Goal: Task Accomplishment & Management: Use online tool/utility

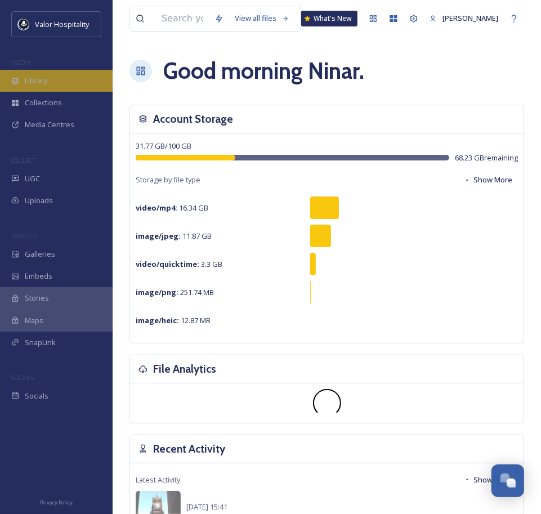
click at [52, 80] on div "Library" at bounding box center [56, 81] width 113 height 22
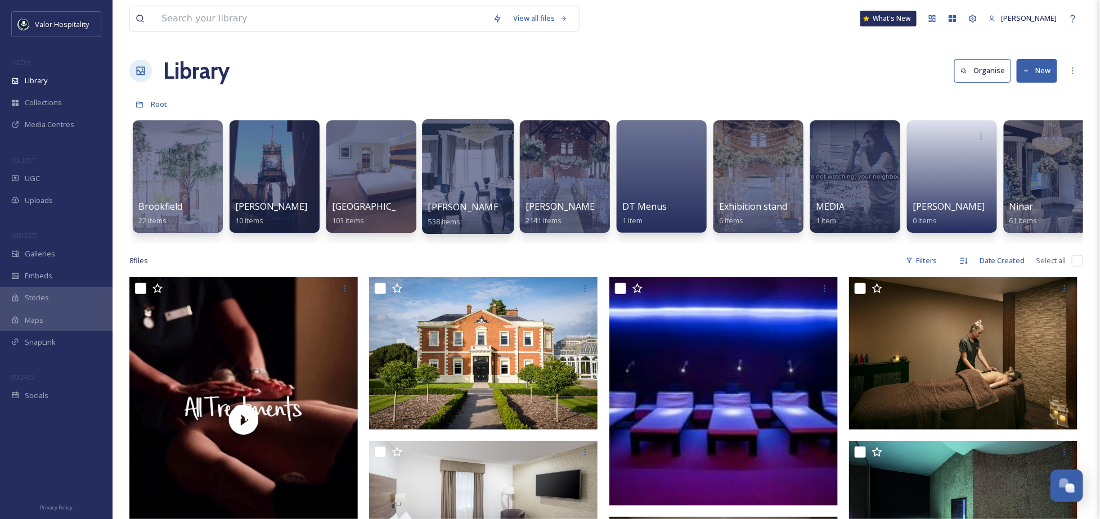
click at [483, 155] on div at bounding box center [468, 176] width 92 height 115
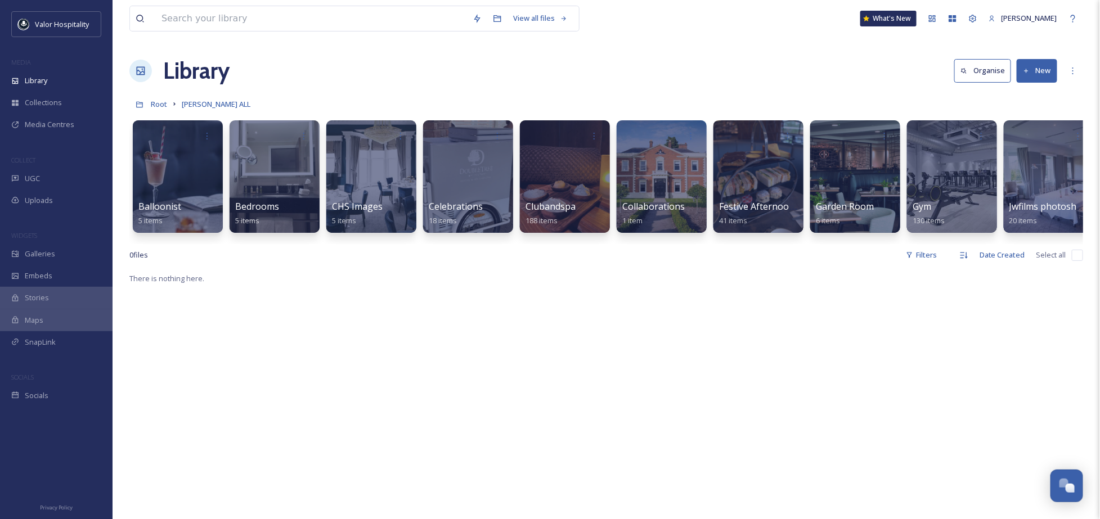
click at [551, 68] on button "New" at bounding box center [1036, 70] width 41 height 23
click at [551, 140] on span "Folder" at bounding box center [1023, 141] width 21 height 11
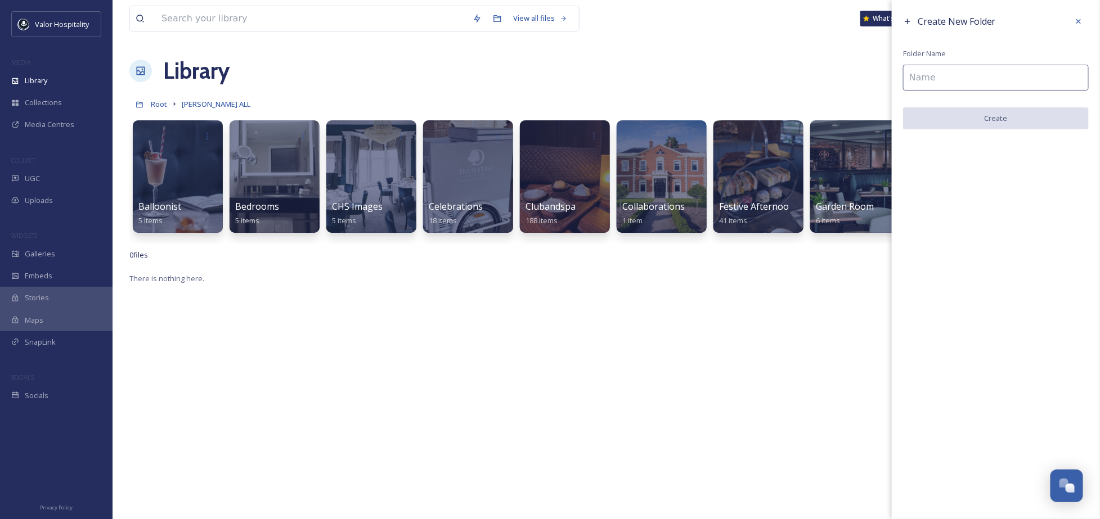
click at [551, 78] on input at bounding box center [996, 78] width 186 height 26
type input "Guests' photograph"
click at [551, 119] on button "Create" at bounding box center [996, 118] width 186 height 23
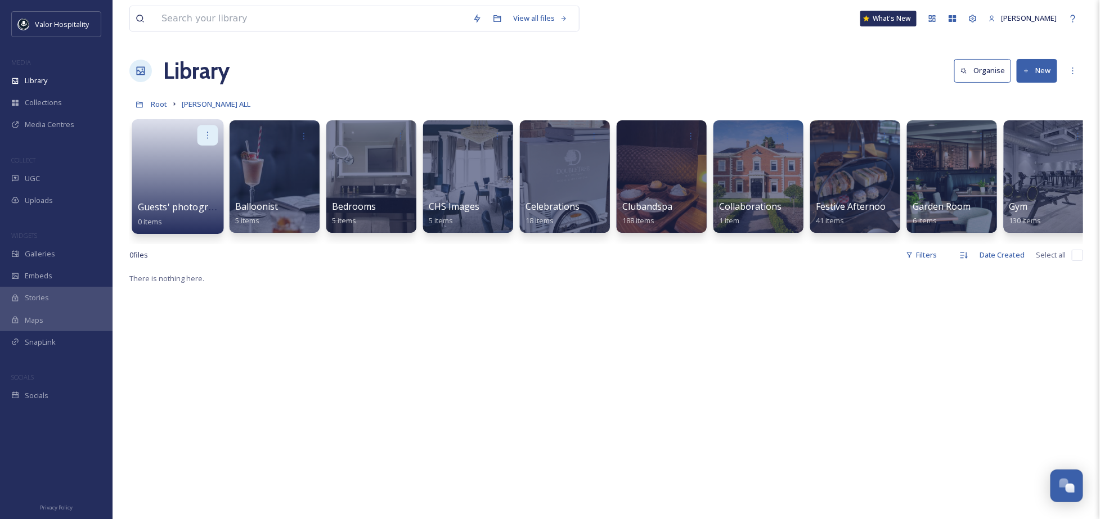
click at [205, 134] on icon at bounding box center [207, 135] width 9 height 9
click at [195, 156] on span "Edit / Share" at bounding box center [179, 160] width 39 height 11
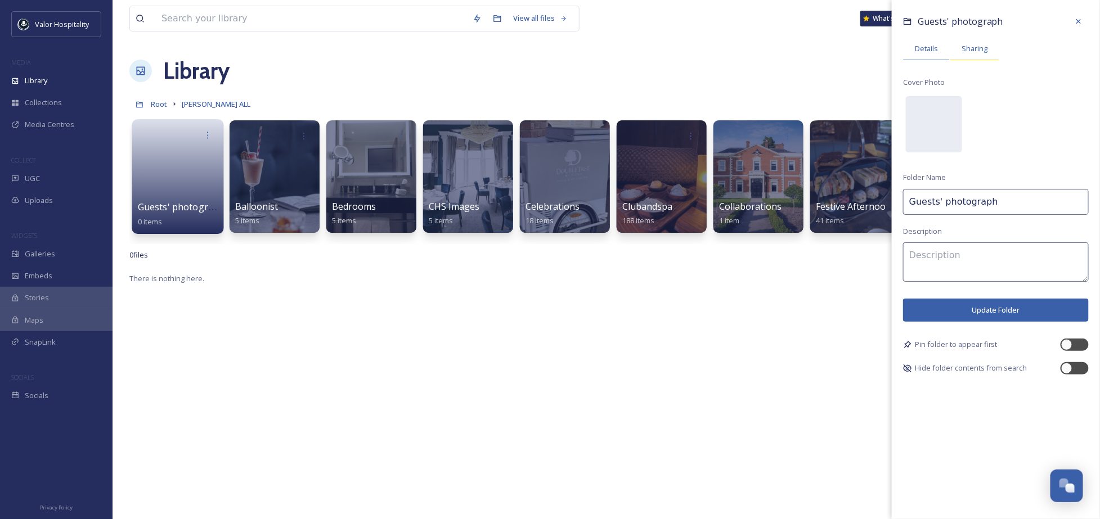
click at [551, 50] on span "Sharing" at bounding box center [974, 48] width 26 height 11
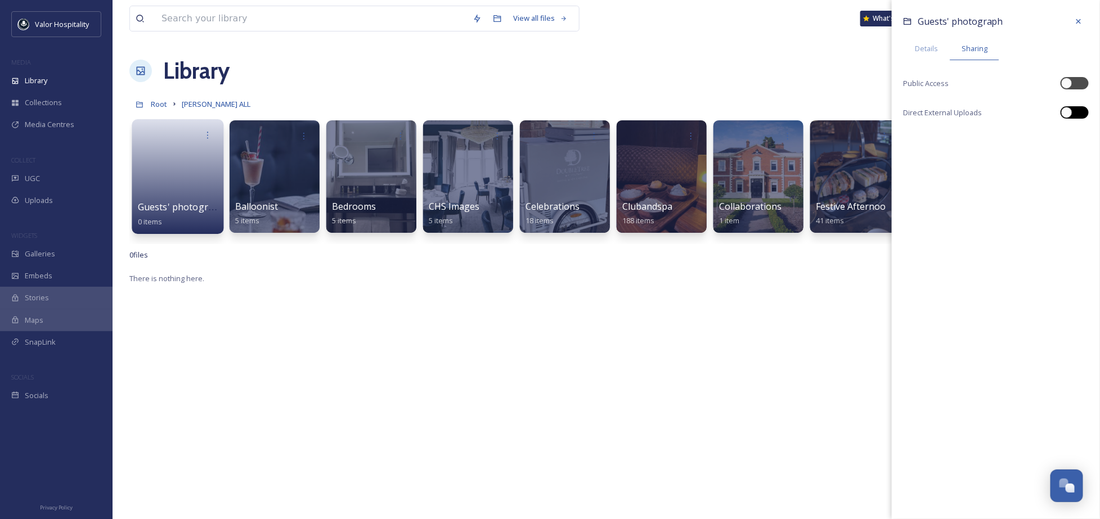
click at [551, 116] on div at bounding box center [1074, 112] width 28 height 12
checkbox input "true"
click at [551, 134] on icon at bounding box center [1078, 137] width 9 height 9
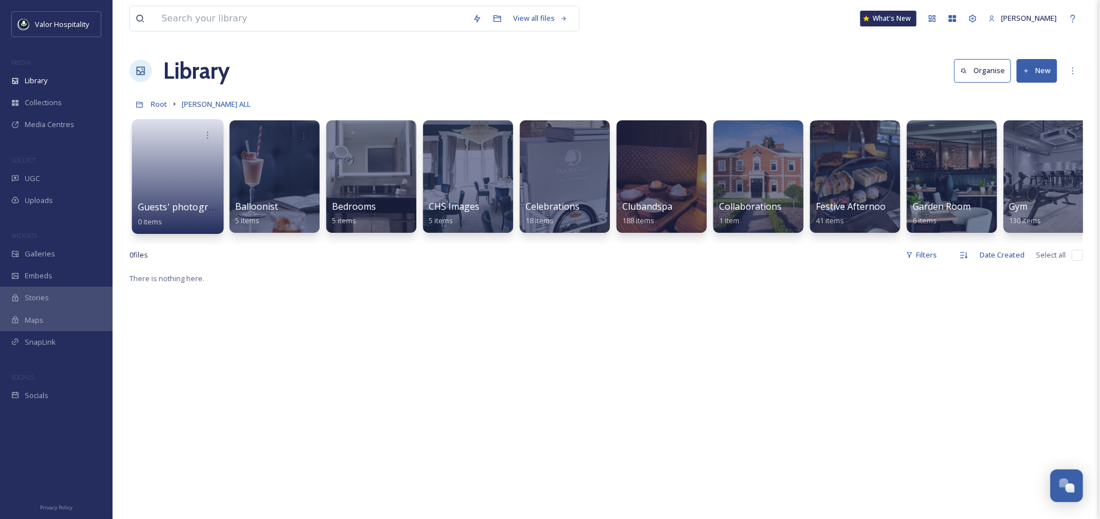
drag, startPoint x: 527, startPoint y: 78, endPoint x: 398, endPoint y: 4, distance: 148.7
click at [527, 75] on div "Library Organise New" at bounding box center [605, 71] width 953 height 34
drag, startPoint x: 528, startPoint y: 340, endPoint x: 590, endPoint y: 240, distance: 118.0
